Goal: Task Accomplishment & Management: Use online tool/utility

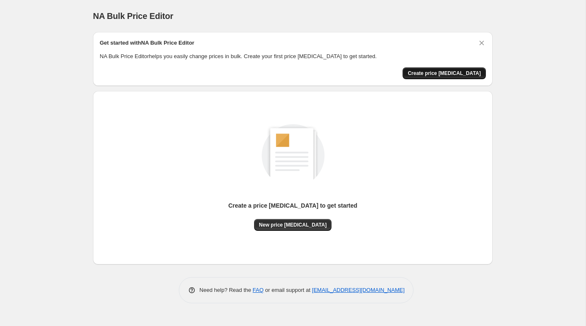
click at [449, 75] on span "Create price [MEDICAL_DATA]" at bounding box center [444, 73] width 73 height 7
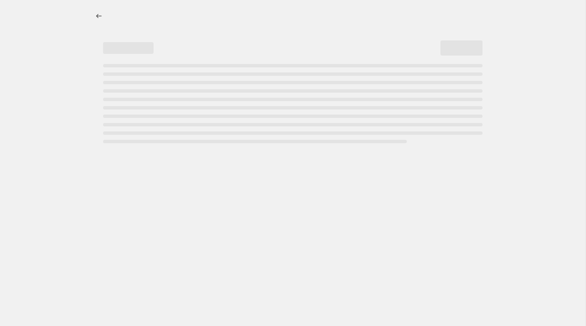
select select "percentage"
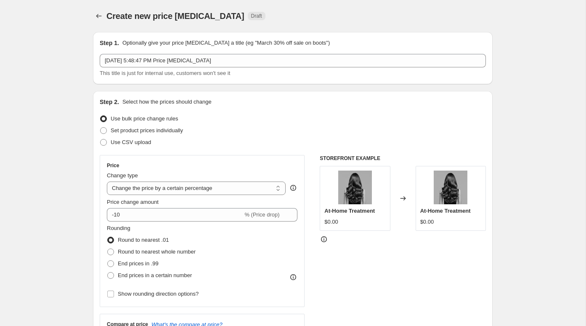
click at [169, 68] on div "[DATE] 5:48:47 PM Price [MEDICAL_DATA] This title is just for internal use, cus…" at bounding box center [293, 66] width 386 height 24
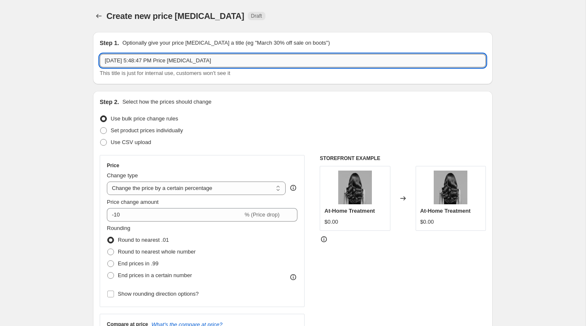
click at [178, 61] on input "[DATE] 5:48:47 PM Price [MEDICAL_DATA]" at bounding box center [293, 60] width 386 height 13
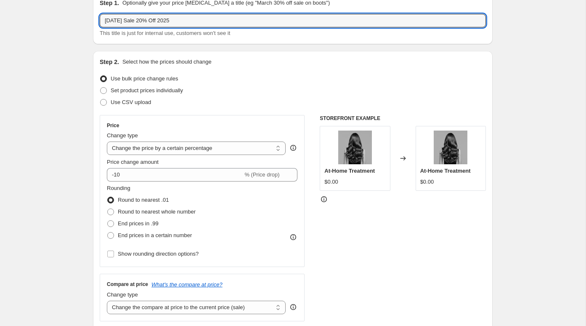
scroll to position [41, 0]
type input "[DATE] Sale 20% Off 2025"
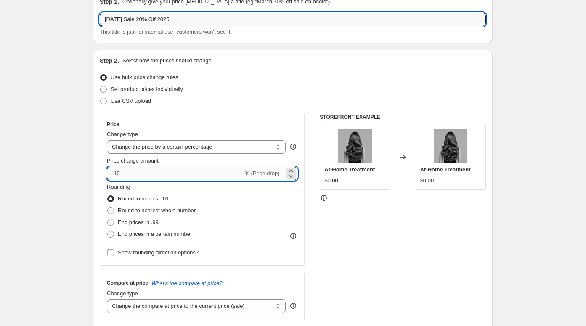
click at [153, 173] on input "-10" at bounding box center [175, 173] width 136 height 13
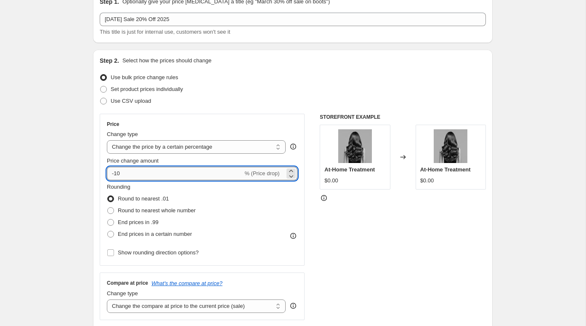
type input "-1"
type input "-20"
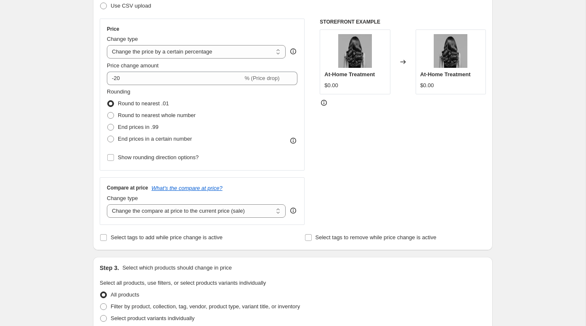
scroll to position [152, 0]
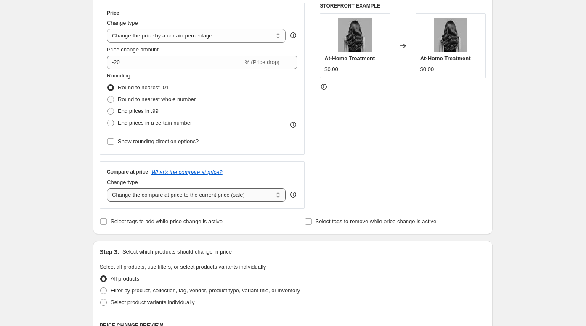
click at [155, 195] on select "Change the compare at price to the current price (sale) Change the compare at p…" at bounding box center [196, 194] width 179 height 13
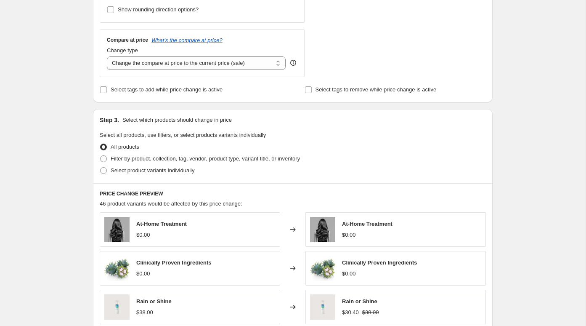
scroll to position [297, 0]
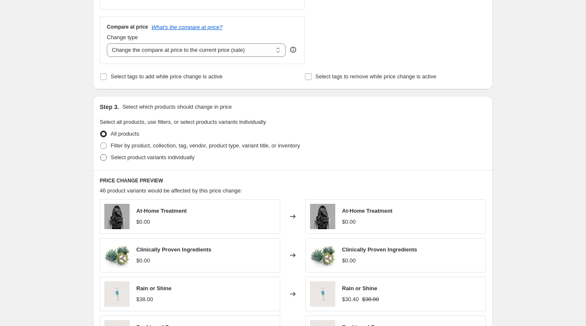
click at [165, 156] on span "Select product variants individually" at bounding box center [153, 157] width 84 height 6
click at [101, 155] on input "Select product variants individually" at bounding box center [100, 154] width 0 height 0
radio input "true"
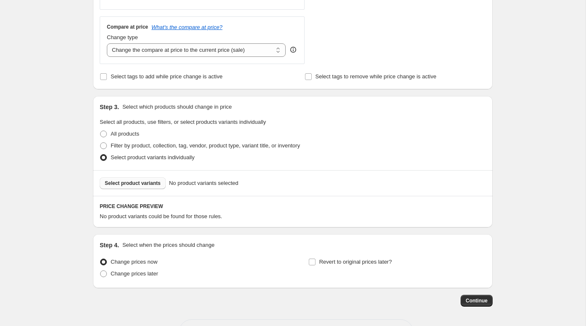
click at [135, 181] on span "Select product variants" at bounding box center [133, 183] width 56 height 7
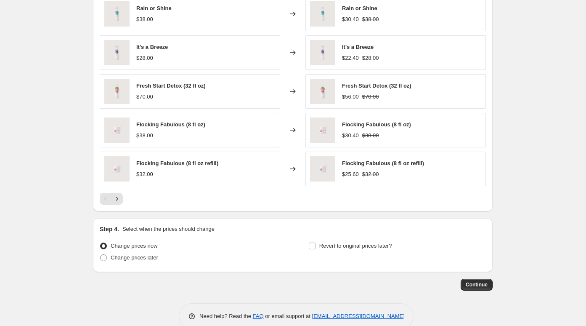
scroll to position [538, 0]
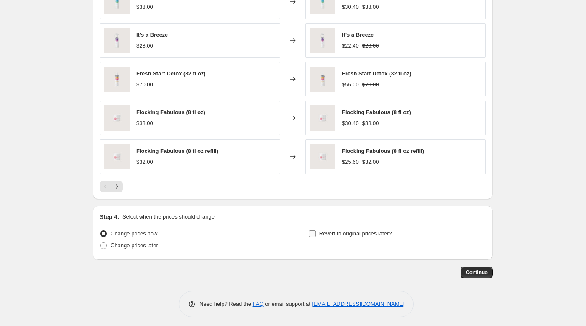
click at [370, 231] on span "Revert to original prices later?" at bounding box center [356, 233] width 73 height 6
click at [316, 231] on input "Revert to original prices later?" at bounding box center [312, 233] width 7 height 7
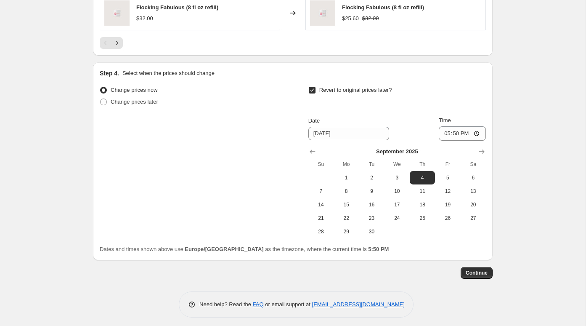
scroll to position [682, 0]
click at [322, 87] on span "Revert to original prices later?" at bounding box center [356, 89] width 73 height 6
click at [316, 87] on input "Revert to original prices later?" at bounding box center [312, 89] width 7 height 7
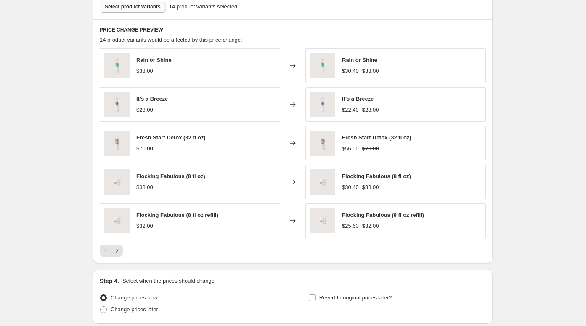
scroll to position [538, 0]
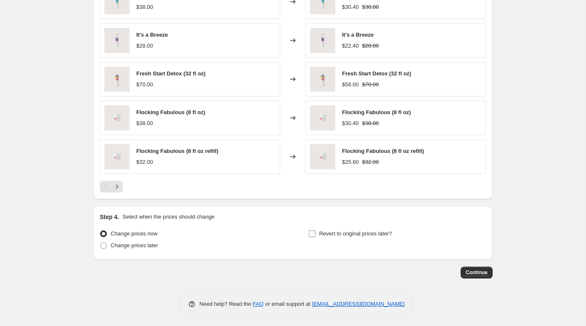
click at [342, 230] on span "Revert to original prices later?" at bounding box center [356, 233] width 73 height 6
click at [316, 230] on input "Revert to original prices later?" at bounding box center [312, 233] width 7 height 7
checkbox input "true"
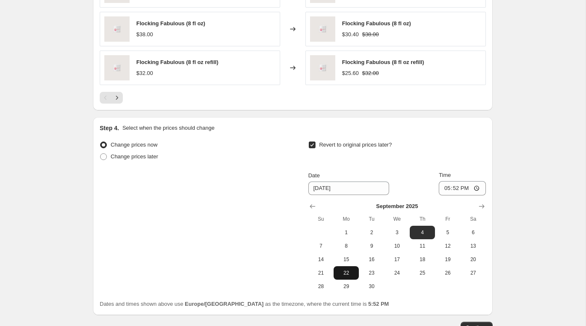
scroll to position [634, 0]
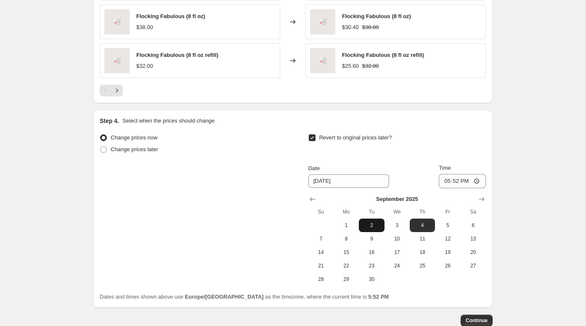
click at [364, 223] on span "2" at bounding box center [371, 225] width 19 height 7
type input "[DATE]"
click at [452, 175] on input "17:52" at bounding box center [462, 181] width 47 height 14
click at [466, 176] on input "10:52" at bounding box center [462, 181] width 47 height 14
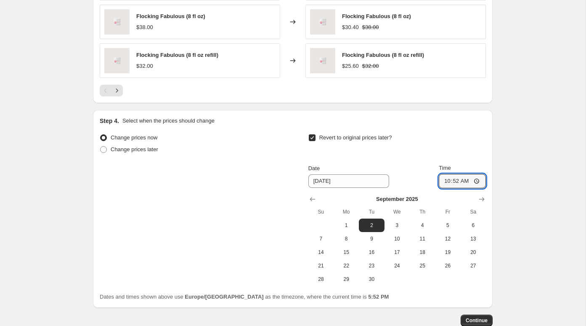
type input "10:00"
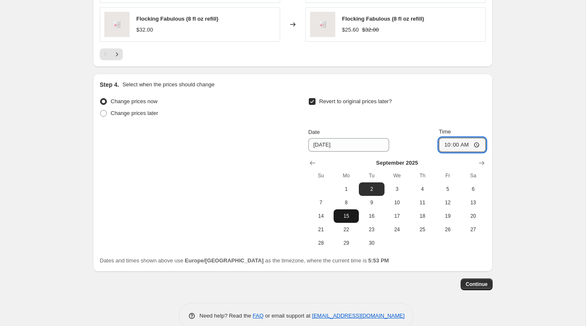
scroll to position [678, 0]
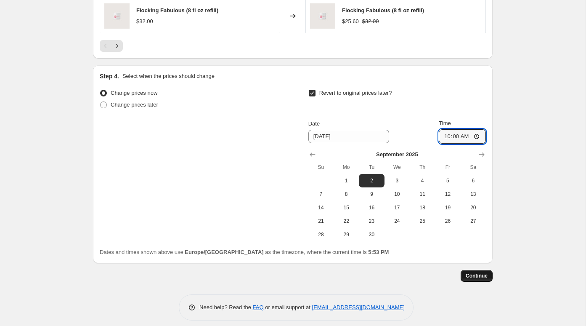
click at [469, 273] on span "Continue" at bounding box center [477, 275] width 22 height 7
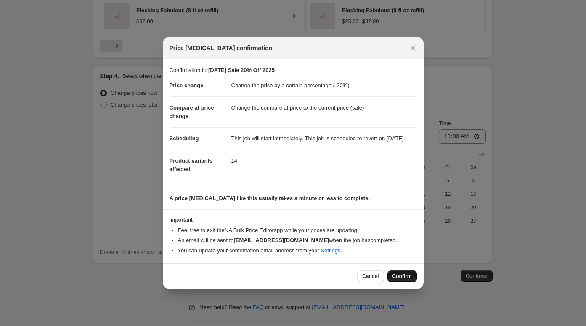
click at [394, 277] on span "Confirm" at bounding box center [402, 276] width 19 height 7
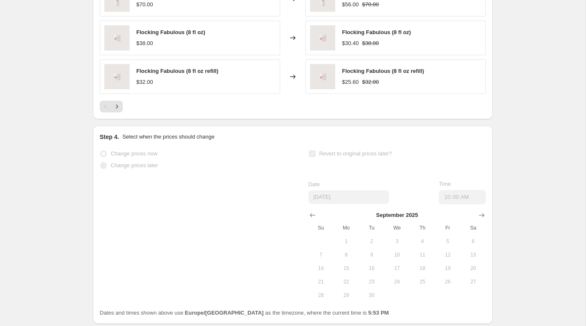
scroll to position [700, 0]
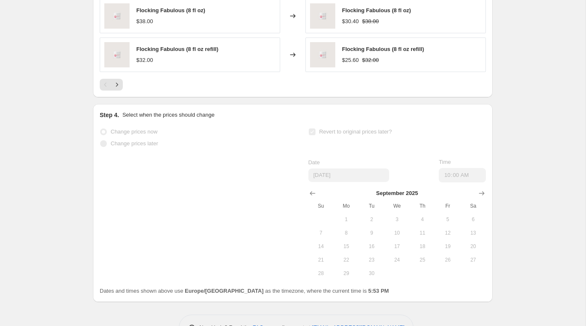
select select "percentage"
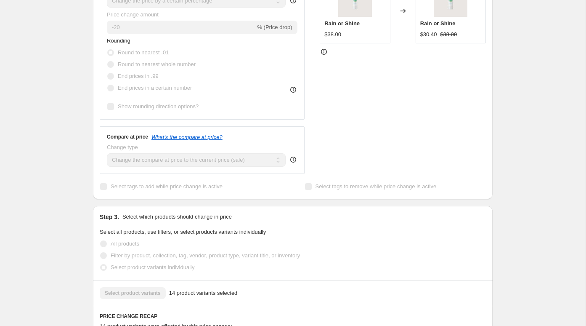
scroll to position [256, 0]
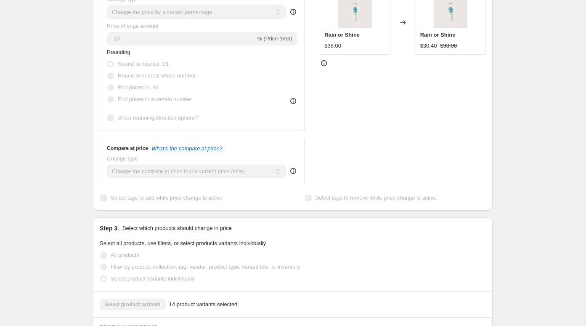
click at [169, 79] on span "Round to nearest whole number" at bounding box center [157, 75] width 78 height 6
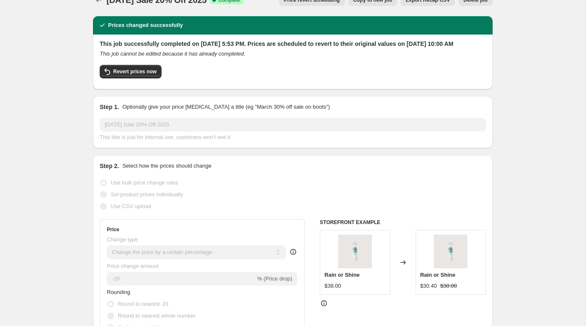
scroll to position [0, 0]
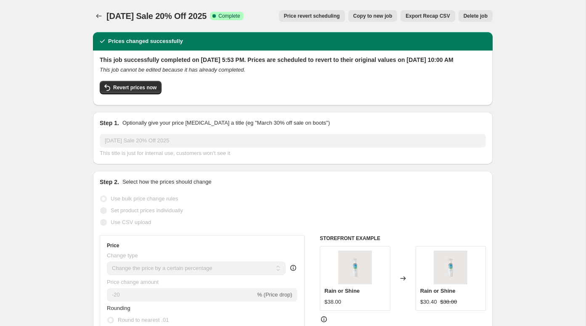
click at [370, 14] on span "Copy to new job" at bounding box center [373, 16] width 39 height 7
select select "percentage"
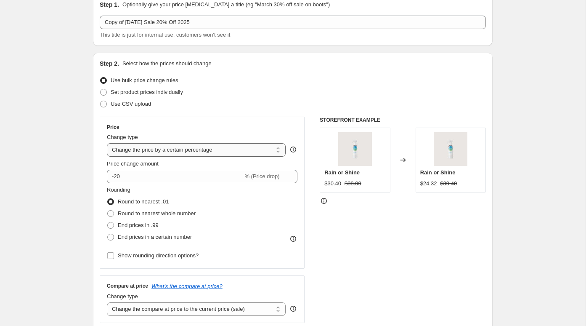
scroll to position [43, 0]
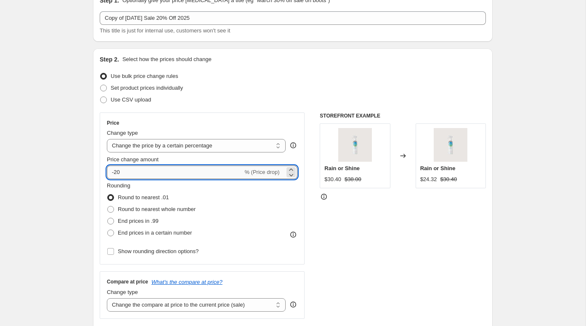
click at [176, 176] on input "-20" at bounding box center [175, 171] width 136 height 13
click at [163, 206] on span "Round to nearest whole number" at bounding box center [157, 209] width 78 height 6
click at [108, 206] on input "Round to nearest whole number" at bounding box center [107, 206] width 0 height 0
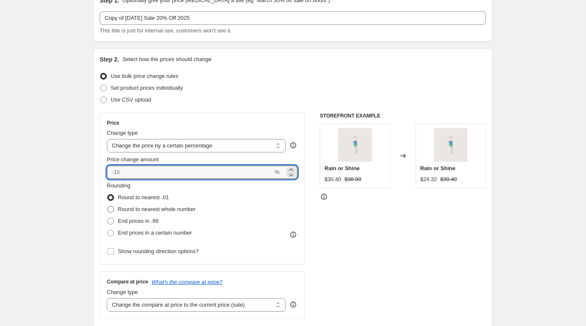
radio input "true"
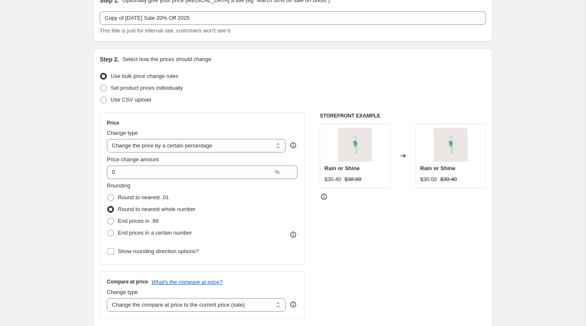
click at [365, 235] on div "STOREFRONT EXAMPLE Rain or Shine $30.40 $38.00 Changed to Rain or Shine $30.00 …" at bounding box center [403, 215] width 166 height 206
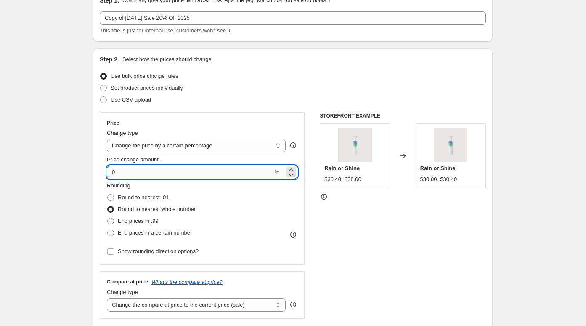
click at [129, 170] on input "0" at bounding box center [190, 171] width 166 height 13
type input "0"
type input "-20"
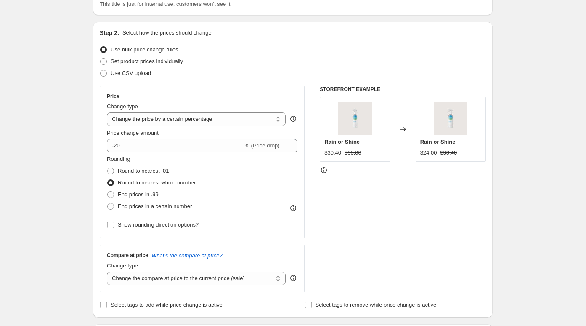
scroll to position [0, 0]
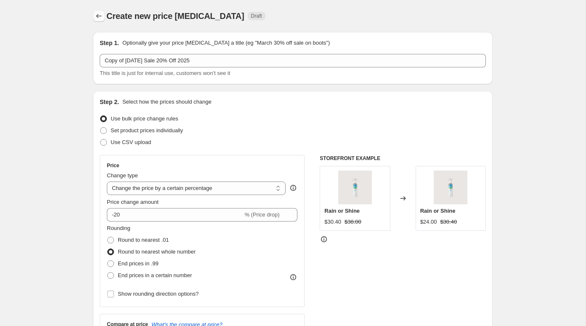
click at [102, 17] on icon "Price change jobs" at bounding box center [99, 16] width 8 height 8
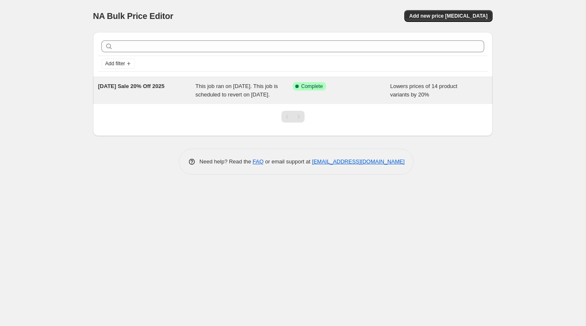
click at [237, 97] on div "This job ran on [DATE]. This job is scheduled to revert on [DATE]." at bounding box center [245, 90] width 98 height 17
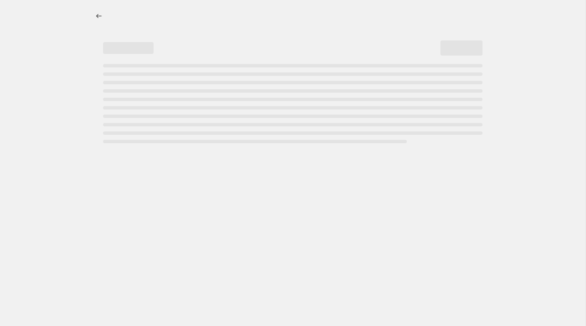
select select "percentage"
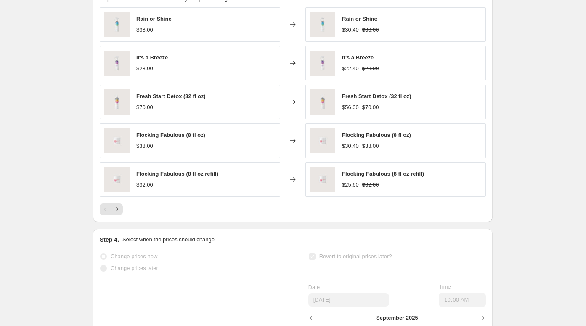
scroll to position [588, 0]
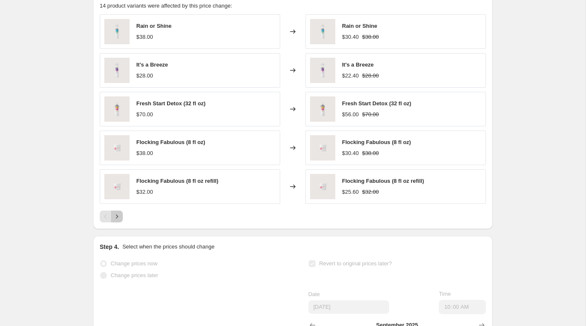
click at [117, 221] on icon "Next" at bounding box center [117, 216] width 8 height 8
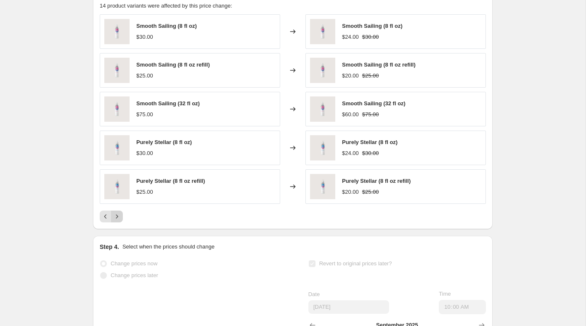
click at [117, 221] on icon "Next" at bounding box center [117, 216] width 8 height 8
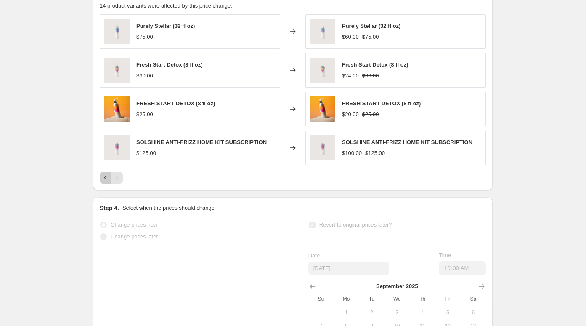
click at [100, 179] on button "Previous" at bounding box center [106, 178] width 12 height 12
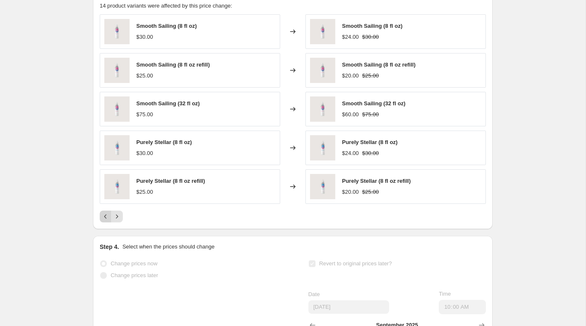
click at [106, 221] on icon "Previous" at bounding box center [105, 216] width 8 height 8
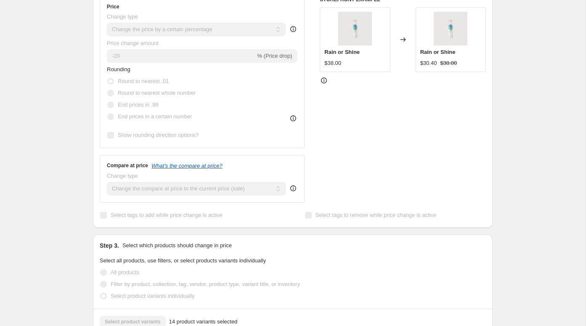
scroll to position [0, 0]
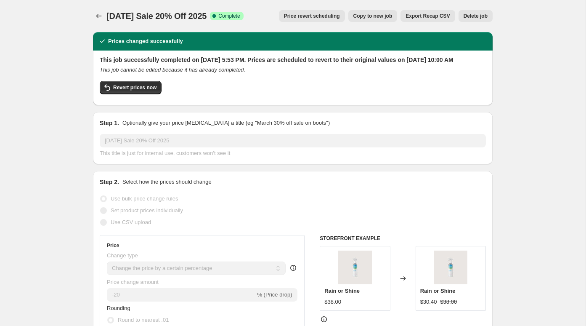
click at [368, 16] on span "Copy to new job" at bounding box center [373, 16] width 39 height 7
select select "percentage"
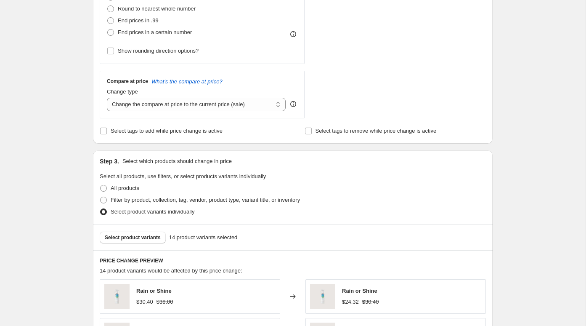
scroll to position [246, 0]
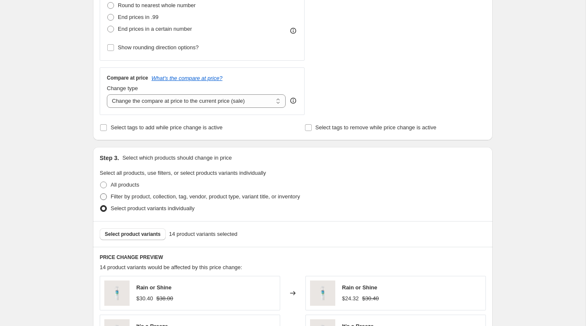
click at [143, 193] on span "Filter by product, collection, tag, vendor, product type, variant title, or inv…" at bounding box center [205, 196] width 189 height 6
click at [101, 193] on input "Filter by product, collection, tag, vendor, product type, variant title, or inv…" at bounding box center [100, 193] width 0 height 0
radio input "true"
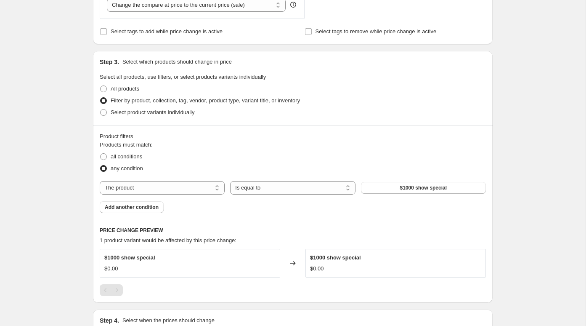
scroll to position [342, 0]
click at [189, 190] on select "The product The product's collection The product's tag The product's vendor The…" at bounding box center [162, 187] width 125 height 13
select select "collection"
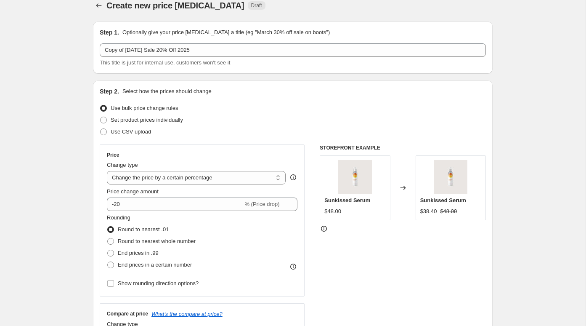
scroll to position [0, 0]
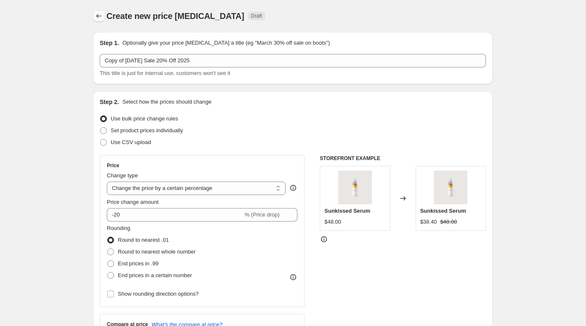
click at [95, 14] on icon "Price change jobs" at bounding box center [99, 16] width 8 height 8
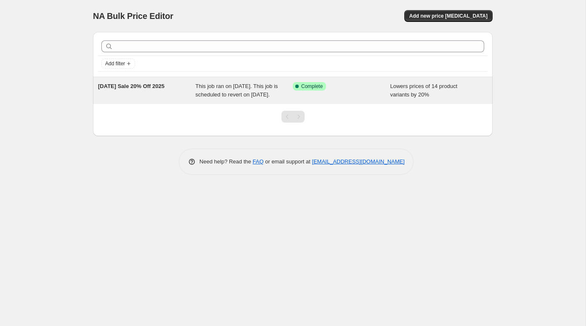
click at [213, 87] on span "This job ran on [DATE]. This job is scheduled to revert on [DATE]." at bounding box center [237, 90] width 83 height 15
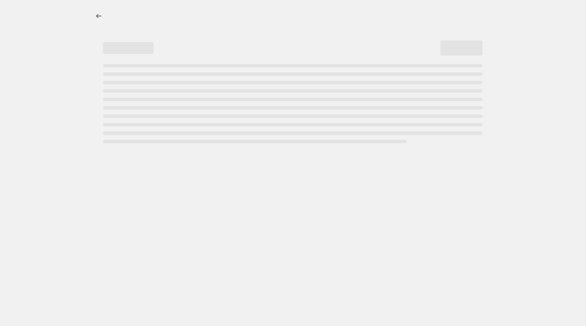
select select "percentage"
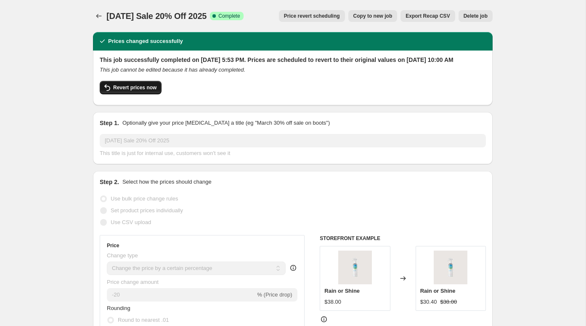
click at [133, 91] on span "Revert prices now" at bounding box center [134, 87] width 43 height 7
checkbox input "false"
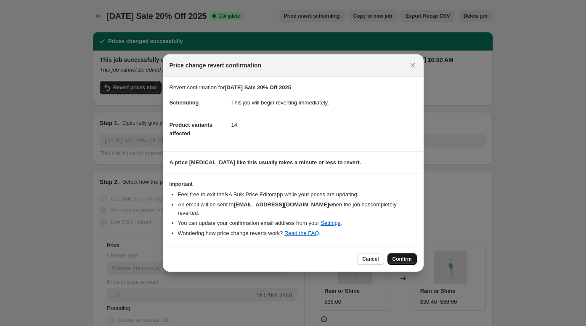
click at [404, 256] on span "Confirm" at bounding box center [402, 259] width 19 height 7
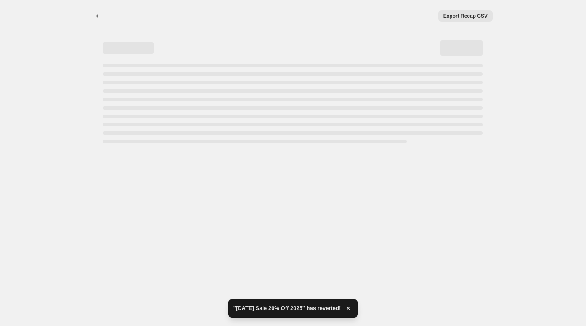
select select "percentage"
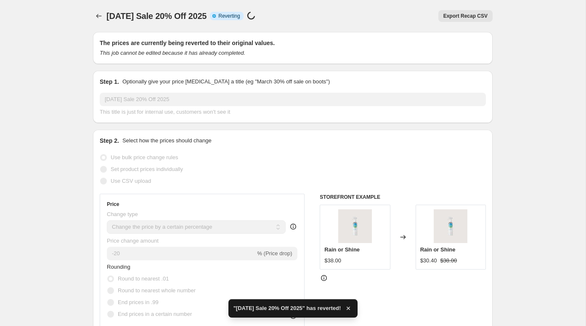
checkbox input "true"
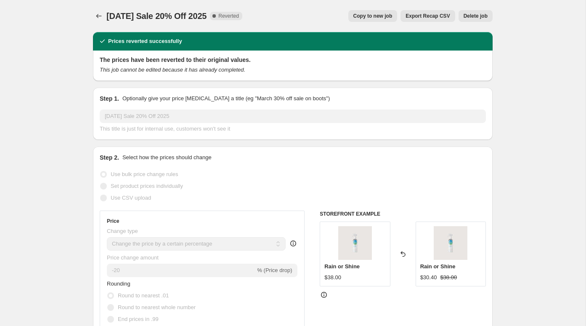
click at [363, 13] on span "Copy to new job" at bounding box center [373, 16] width 39 height 7
select select "percentage"
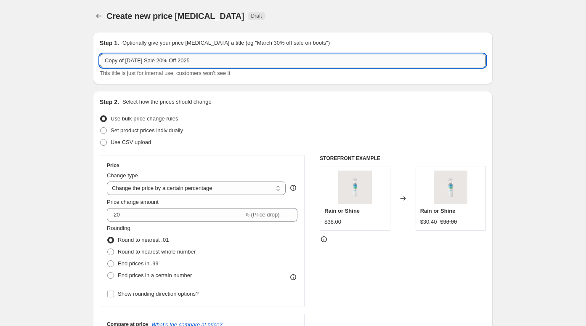
click at [127, 60] on input "Copy of [DATE] Sale 20% Off 2025" at bounding box center [293, 60] width 386 height 13
click at [234, 61] on input "[DATE] Sale 20% Off 2025" at bounding box center [293, 60] width 386 height 13
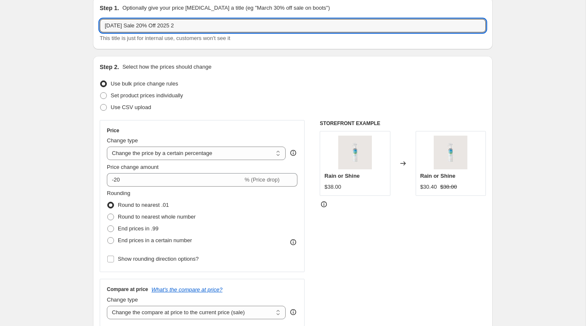
scroll to position [36, 0]
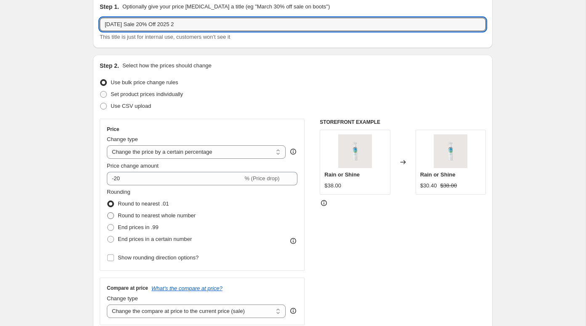
type input "[DATE] Sale 20% Off 2025 2"
click at [146, 218] on span "Round to nearest whole number" at bounding box center [157, 215] width 78 height 6
click at [108, 213] on input "Round to nearest whole number" at bounding box center [107, 212] width 0 height 0
radio input "true"
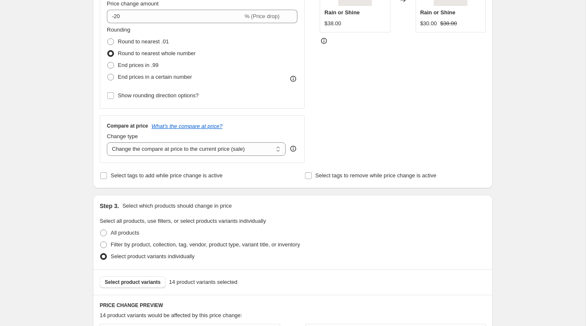
scroll to position [212, 0]
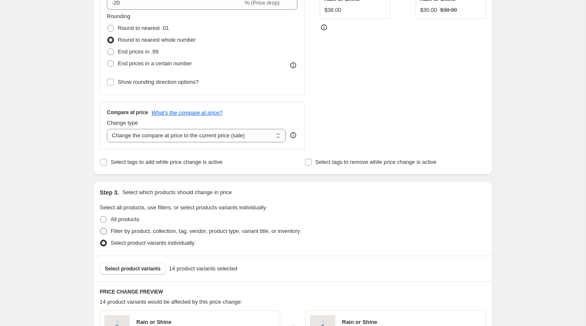
click at [139, 232] on span "Filter by product, collection, tag, vendor, product type, variant title, or inv…" at bounding box center [205, 231] width 189 height 6
click at [101, 228] on input "Filter by product, collection, tag, vendor, product type, variant title, or inv…" at bounding box center [100, 228] width 0 height 0
radio input "true"
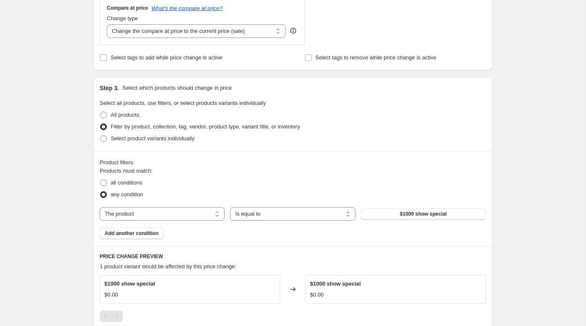
scroll to position [331, 0]
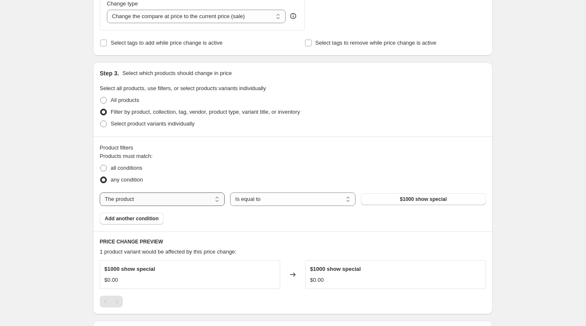
click at [176, 198] on select "The product The product's collection The product's tag The product's vendor The…" at bounding box center [162, 198] width 125 height 13
select select "collection"
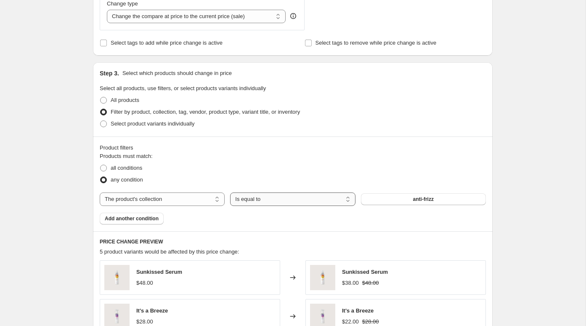
click at [275, 196] on select "Is equal to Is not equal to" at bounding box center [292, 198] width 125 height 13
click at [385, 199] on button "anti-frizz" at bounding box center [423, 199] width 125 height 12
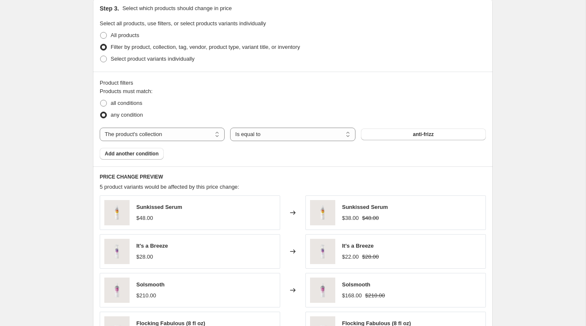
scroll to position [397, 0]
click at [165, 59] on span "Select product variants individually" at bounding box center [153, 58] width 84 height 6
click at [101, 55] on input "Select product variants individually" at bounding box center [100, 55] width 0 height 0
radio input "true"
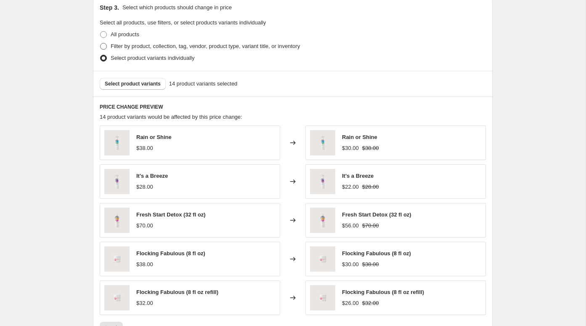
click at [132, 47] on span "Filter by product, collection, tag, vendor, product type, variant title, or inv…" at bounding box center [205, 46] width 189 height 6
click at [101, 43] on input "Filter by product, collection, tag, vendor, product type, variant title, or inv…" at bounding box center [100, 43] width 0 height 0
radio input "true"
select select "collection"
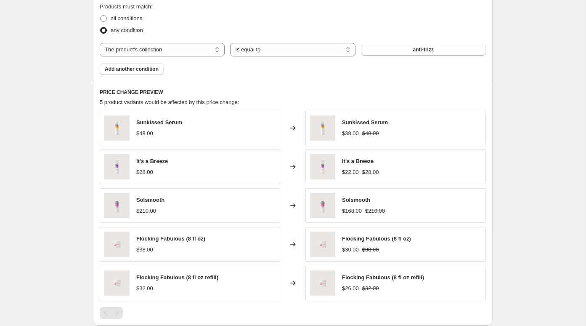
scroll to position [480, 0]
click at [134, 66] on span "Add another condition" at bounding box center [132, 69] width 54 height 7
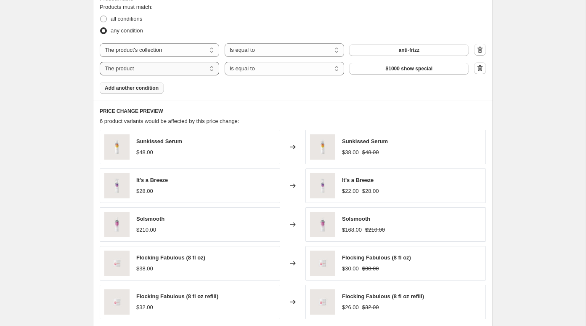
click at [180, 64] on select "The product The product's collection The product's tag The product's vendor The…" at bounding box center [160, 68] width 120 height 13
click at [382, 67] on button "_badge_bestseller" at bounding box center [409, 69] width 120 height 12
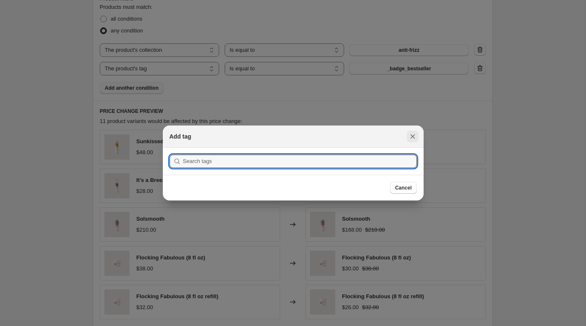
click at [413, 131] on button "Close" at bounding box center [413, 137] width 12 height 12
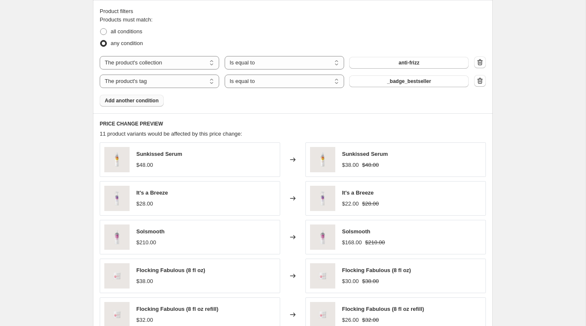
scroll to position [466, 0]
click at [190, 81] on select "The product The product's collection The product's tag The product's vendor The…" at bounding box center [160, 81] width 120 height 13
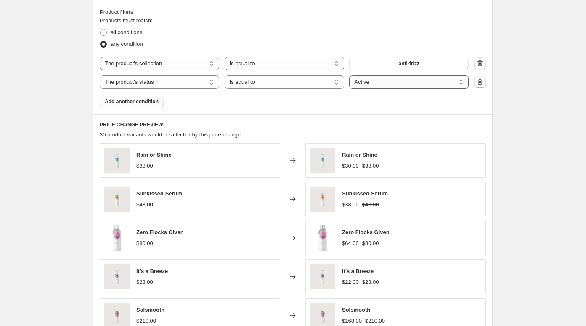
click at [368, 80] on select "Active Draft Archived" at bounding box center [409, 81] width 120 height 13
click at [156, 77] on select "The product The product's collection The product's tag The product's vendor The…" at bounding box center [160, 81] width 120 height 13
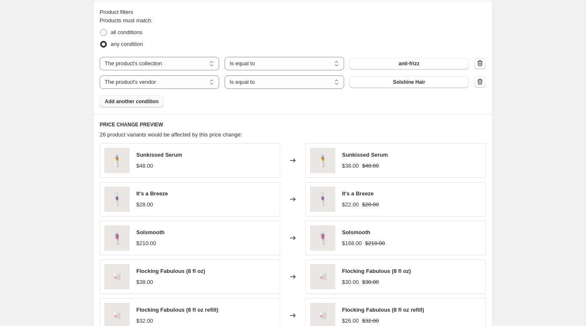
click at [382, 83] on button "Solshine Hair" at bounding box center [409, 82] width 120 height 12
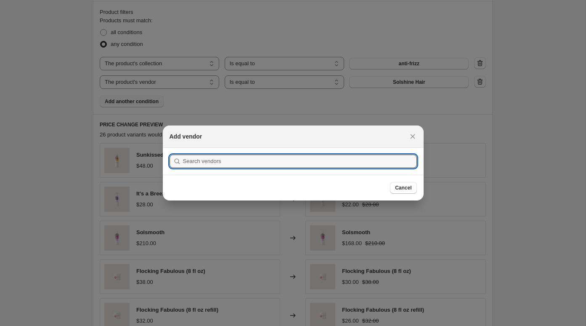
click at [308, 19] on div at bounding box center [293, 163] width 586 height 326
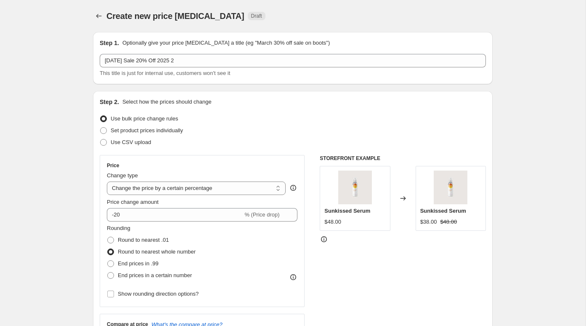
scroll to position [466, 0]
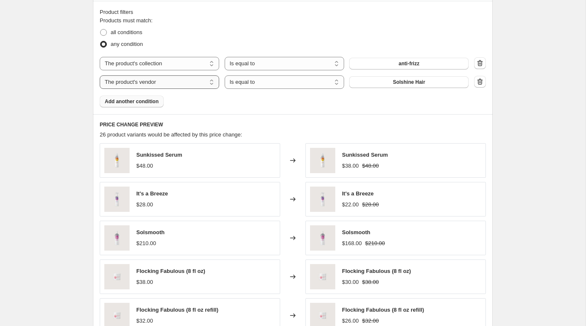
click at [157, 78] on select "The product The product's collection The product's tag The product's vendor The…" at bounding box center [160, 81] width 120 height 13
select select "collection"
click at [393, 76] on button "anti-frizz" at bounding box center [409, 82] width 120 height 12
click at [261, 85] on select "Is equal to Is not equal to" at bounding box center [285, 81] width 120 height 13
click at [378, 79] on button "anti-frizz" at bounding box center [409, 82] width 120 height 12
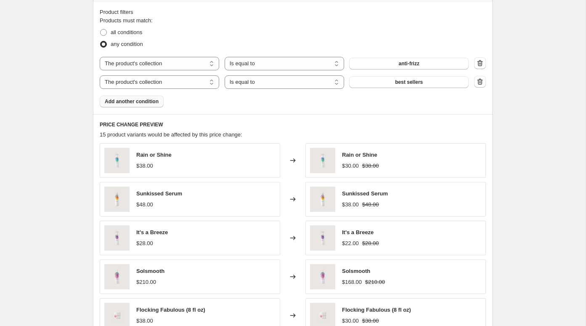
click at [123, 101] on span "Add another condition" at bounding box center [132, 101] width 54 height 7
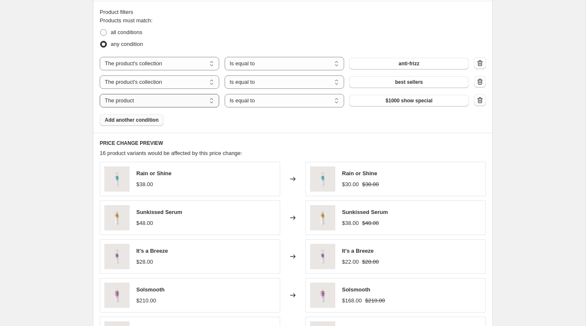
click at [164, 101] on select "The product The product's collection The product's tag The product's vendor The…" at bounding box center [160, 100] width 120 height 13
select select "collection"
click at [402, 101] on span "anti-frizz" at bounding box center [409, 100] width 21 height 7
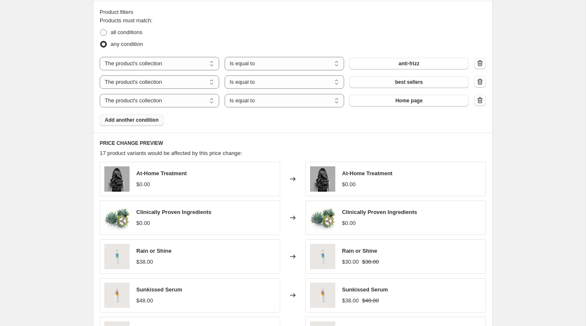
click at [149, 122] on button "Add another condition" at bounding box center [132, 120] width 64 height 12
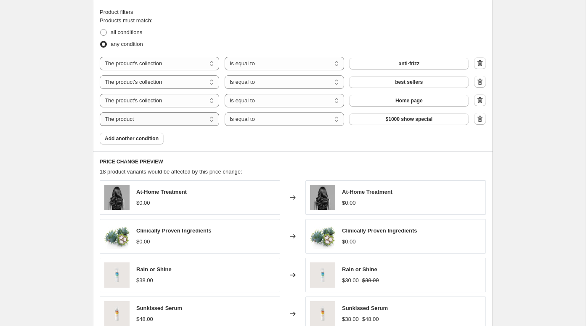
click at [171, 121] on select "The product The product's collection The product's tag The product's vendor The…" at bounding box center [160, 118] width 120 height 13
select select "collection"
click at [394, 123] on button "anti-frizz" at bounding box center [409, 119] width 120 height 12
click at [147, 135] on span "Add another condition" at bounding box center [132, 138] width 54 height 7
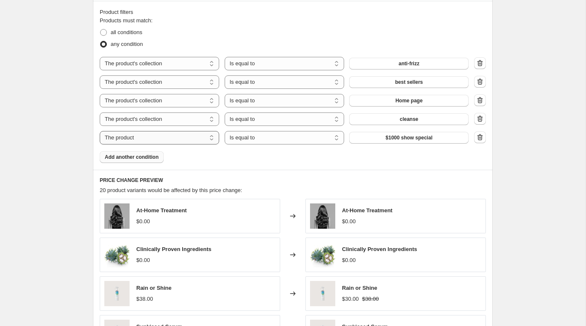
click at [182, 138] on select "The product The product's collection The product's tag The product's vendor The…" at bounding box center [160, 137] width 120 height 13
select select "collection"
click at [398, 143] on div "Products must match: all conditions any condition The product The product's col…" at bounding box center [293, 89] width 386 height 147
click at [382, 139] on button "anti-frizz" at bounding box center [409, 138] width 120 height 12
click at [144, 157] on span "Add another condition" at bounding box center [132, 157] width 54 height 7
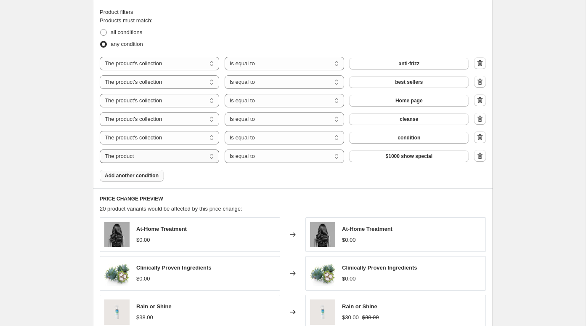
click at [148, 153] on select "The product The product's collection The product's tag The product's vendor The…" at bounding box center [160, 155] width 120 height 13
select select "collection"
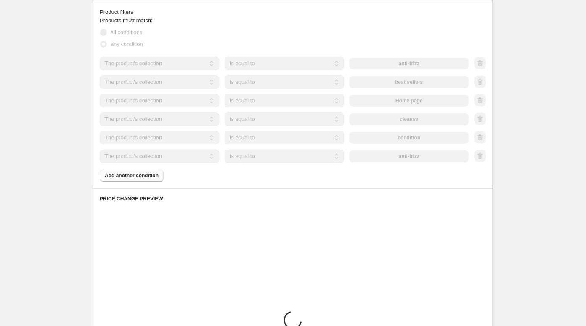
click at [386, 155] on div "The product The product's collection The product's tag The product's vendor The…" at bounding box center [284, 155] width 369 height 13
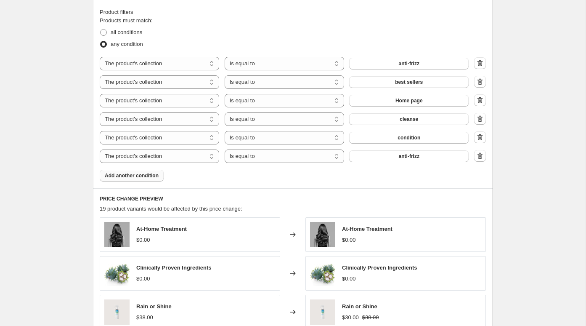
click at [386, 155] on button "anti-frizz" at bounding box center [409, 156] width 120 height 12
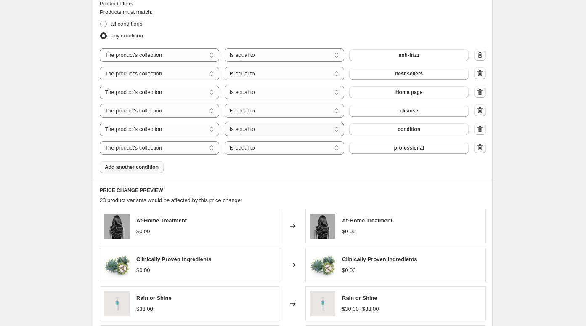
scroll to position [476, 0]
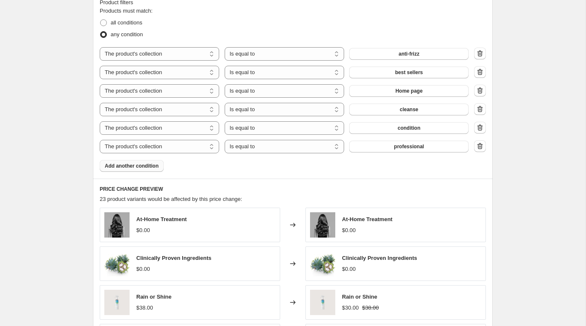
click at [132, 163] on span "Add another condition" at bounding box center [132, 166] width 54 height 7
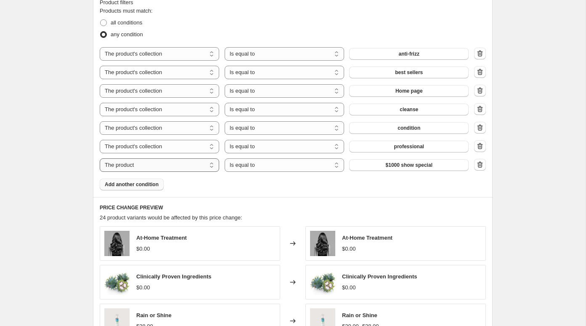
click at [166, 168] on select "The product The product's collection The product's tag The product's vendor The…" at bounding box center [160, 164] width 120 height 13
select select "collection"
click at [404, 170] on div "The product The product's collection The product's tag The product's vendor The…" at bounding box center [284, 164] width 369 height 13
click at [402, 165] on span "anti-frizz" at bounding box center [409, 165] width 21 height 7
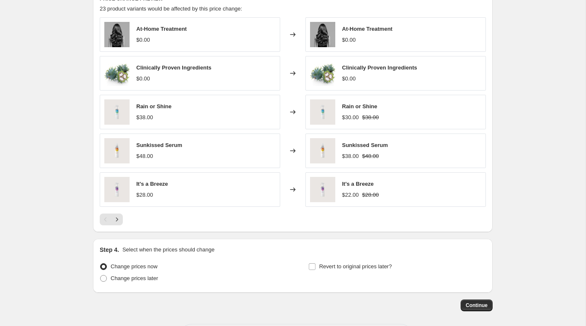
scroll to position [718, 0]
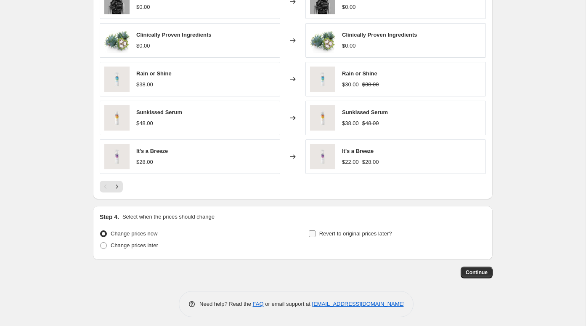
click at [364, 230] on span "Revert to original prices later?" at bounding box center [356, 233] width 73 height 6
click at [316, 230] on input "Revert to original prices later?" at bounding box center [312, 233] width 7 height 7
checkbox input "true"
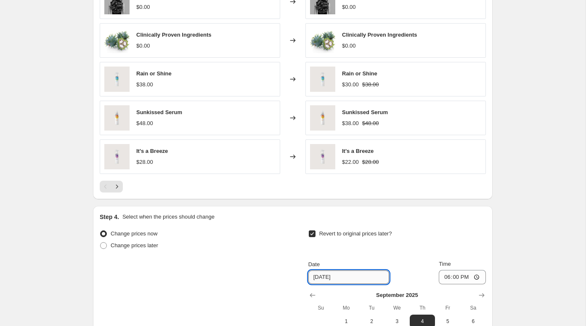
click at [339, 274] on input "[DATE]" at bounding box center [349, 276] width 81 height 13
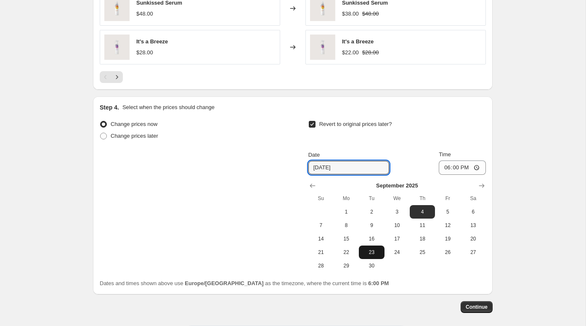
scroll to position [834, 0]
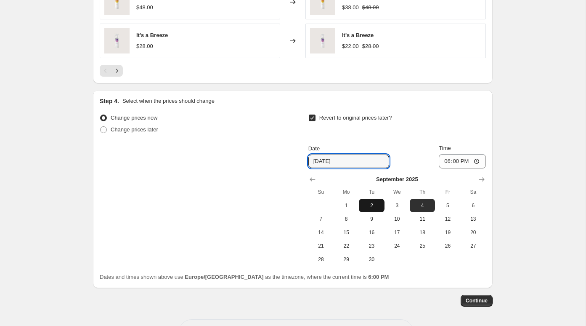
click at [379, 208] on button "2" at bounding box center [371, 205] width 25 height 13
type input "[DATE]"
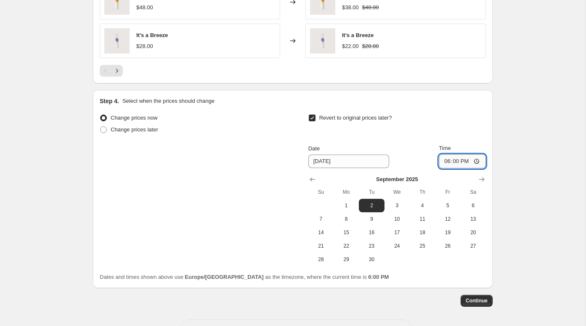
click at [453, 158] on input "18:00" at bounding box center [462, 161] width 47 height 14
type input "10:00"
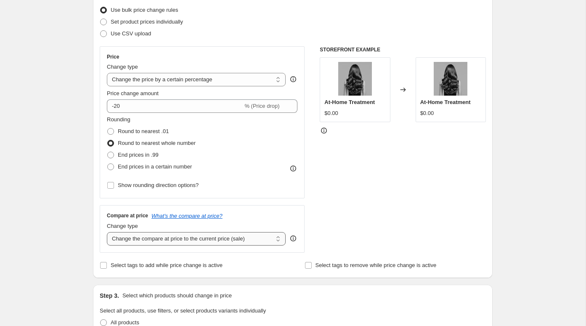
scroll to position [108, 0]
click at [223, 79] on select "Change the price to a certain amount Change the price by a certain amount Chang…" at bounding box center [196, 80] width 179 height 13
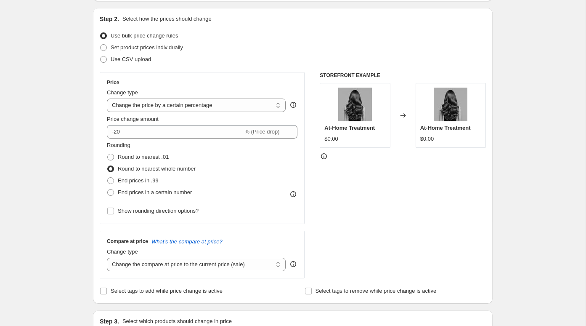
scroll to position [82, 0]
click at [135, 106] on select "Change the price to a certain amount Change the price by a certain amount Chang…" at bounding box center [196, 105] width 179 height 13
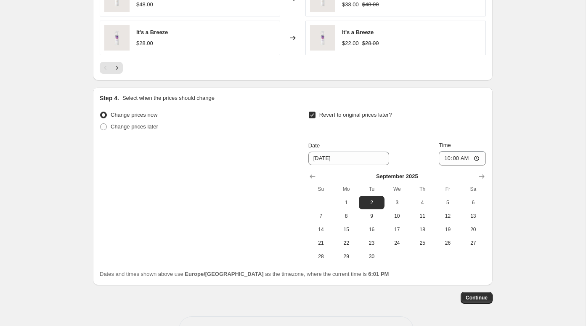
scroll to position [862, 0]
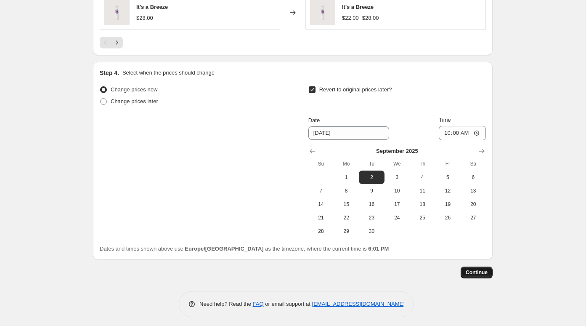
click at [471, 270] on span "Continue" at bounding box center [477, 272] width 22 height 7
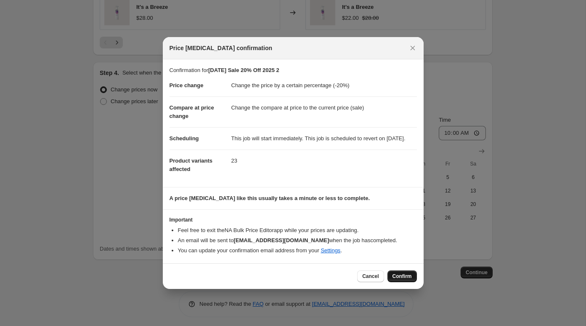
click at [405, 280] on span "Confirm" at bounding box center [402, 276] width 19 height 7
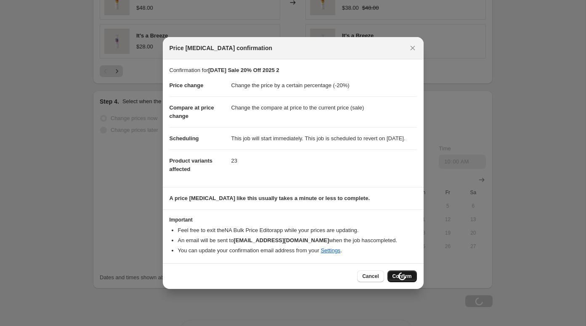
type input "[DATE] Sale 20% Off 2025 2"
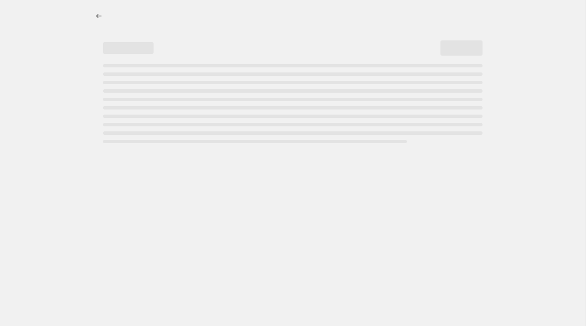
select select "percentage"
select select "collection"
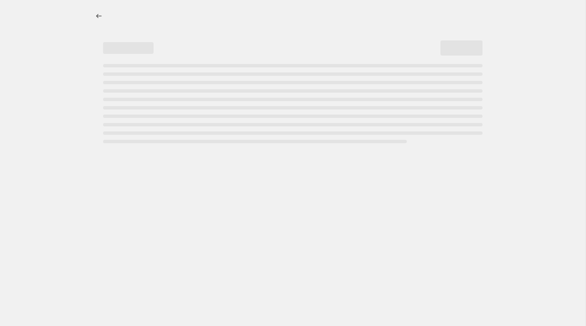
select select "collection"
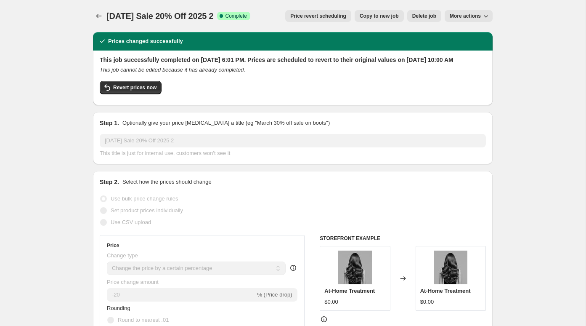
scroll to position [7, 0]
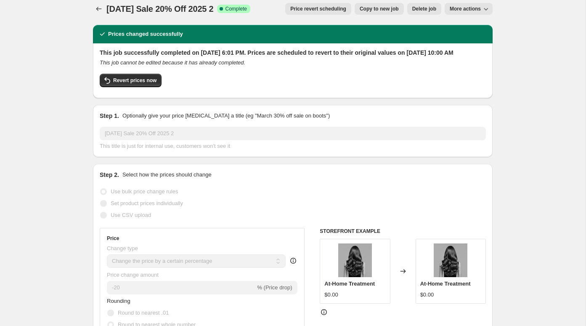
click at [479, 11] on span "More actions" at bounding box center [465, 8] width 31 height 7
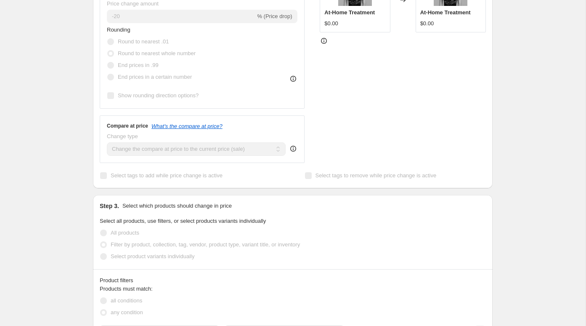
scroll to position [280, 0]
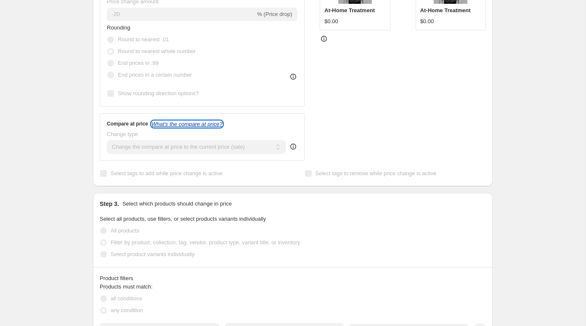
click at [187, 127] on icon "What's the compare at price?" at bounding box center [187, 124] width 71 height 6
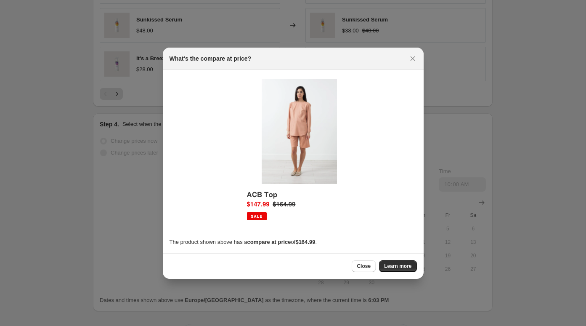
scroll to position [0, 0]
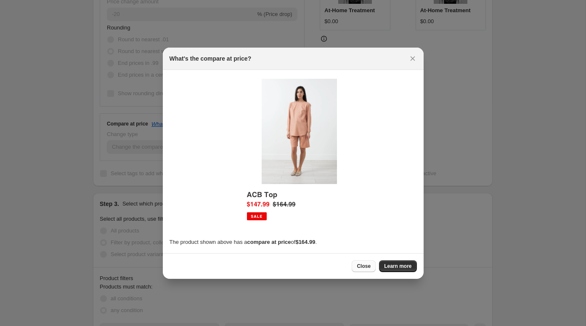
click at [362, 269] on button "Close" at bounding box center [364, 266] width 24 height 12
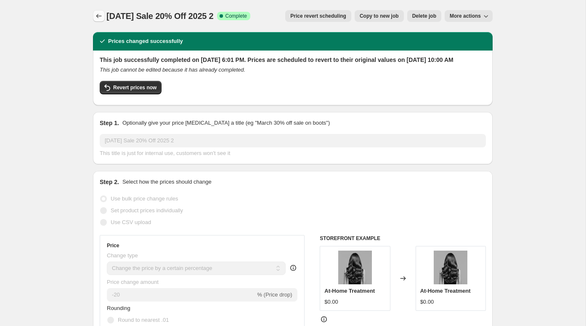
click at [98, 18] on icon "Price change jobs" at bounding box center [99, 16] width 8 height 8
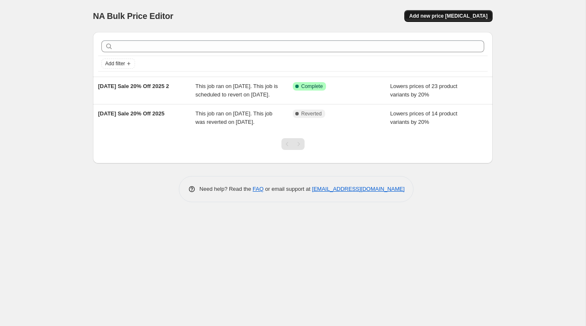
click at [464, 16] on span "Add new price [MEDICAL_DATA]" at bounding box center [449, 16] width 78 height 7
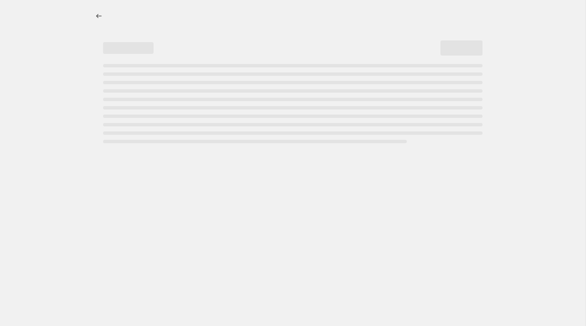
select select "percentage"
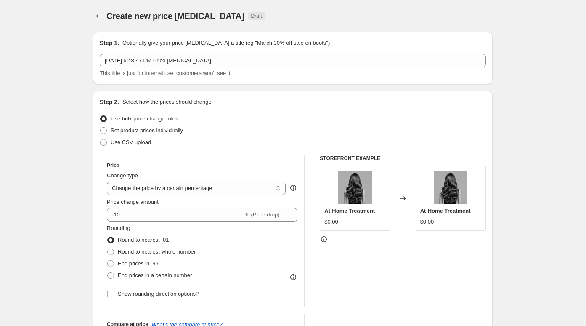
scroll to position [19, 0]
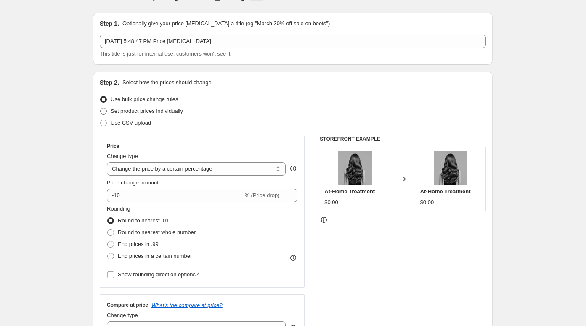
click at [139, 109] on span "Set product prices individually" at bounding box center [147, 111] width 72 height 6
click at [101, 108] on input "Set product prices individually" at bounding box center [100, 108] width 0 height 0
radio input "true"
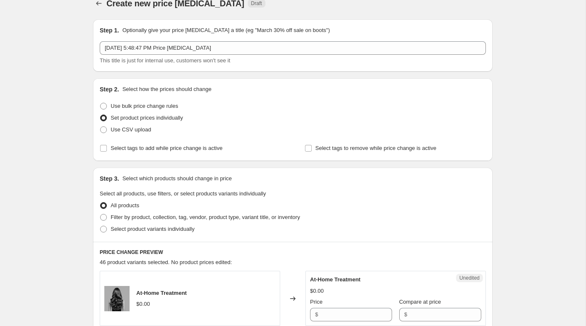
scroll to position [0, 0]
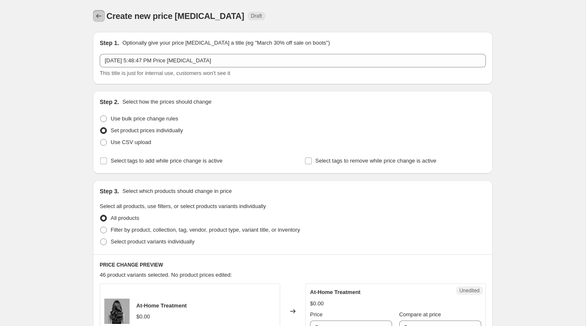
click at [100, 11] on button "Price change jobs" at bounding box center [99, 16] width 12 height 12
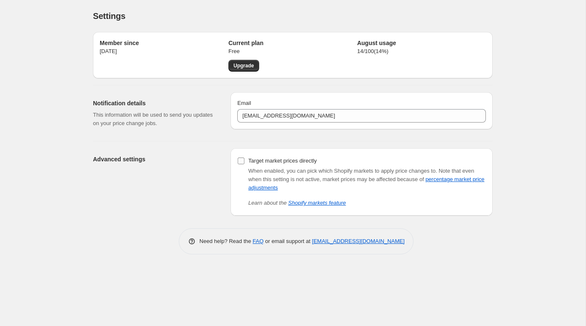
click at [263, 163] on span "Target market prices directly" at bounding box center [282, 160] width 69 height 6
click at [245, 163] on input "Target market prices directly" at bounding box center [241, 160] width 7 height 7
click at [263, 163] on span "Target market prices directly" at bounding box center [282, 160] width 69 height 6
click at [245, 163] on input "Target market prices directly" at bounding box center [241, 160] width 7 height 7
click at [244, 161] on input "Target market prices directly" at bounding box center [241, 160] width 7 height 7
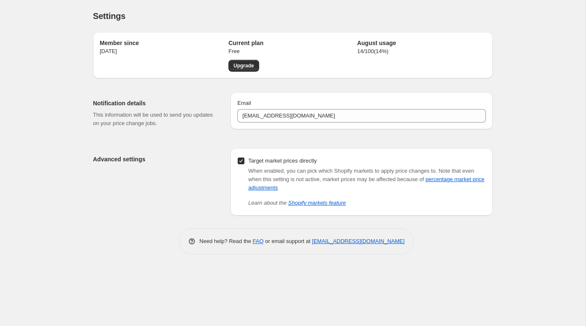
click at [244, 161] on input "Target market prices directly" at bounding box center [241, 160] width 7 height 7
checkbox input "false"
click at [249, 66] on span "Upgrade" at bounding box center [244, 65] width 21 height 7
click at [346, 173] on span "When enabled, you can pick which Shopify markets to apply price changes to." at bounding box center [342, 171] width 189 height 6
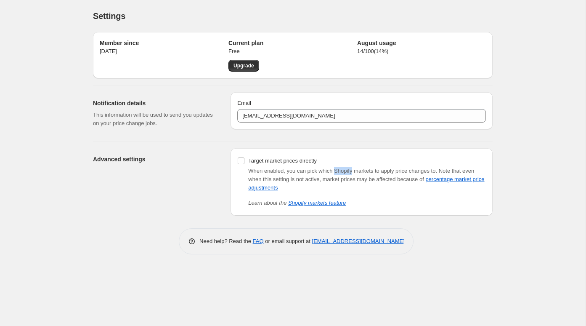
click at [346, 173] on span "When enabled, you can pick which Shopify markets to apply price changes to." at bounding box center [342, 171] width 189 height 6
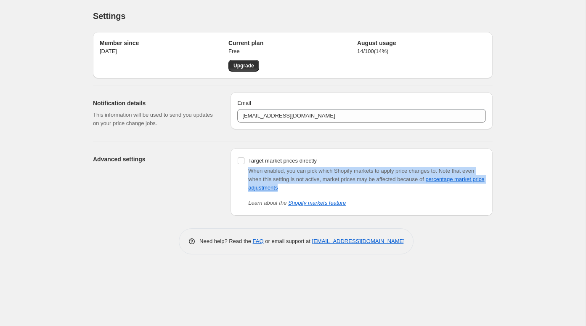
click at [364, 178] on span "Note that even when this setting is not active, market prices may be affected b…" at bounding box center [366, 179] width 236 height 23
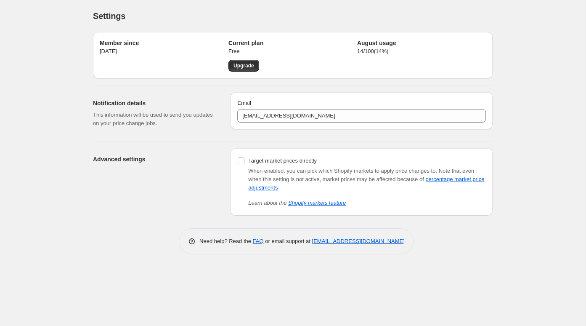
click at [526, 163] on div "Settings. This page is ready Settings Member since Aug 28, 2025 Current plan Fr…" at bounding box center [293, 163] width 586 height 326
click at [386, 11] on div "Settings" at bounding box center [293, 16] width 400 height 12
